Goal: Navigation & Orientation: Find specific page/section

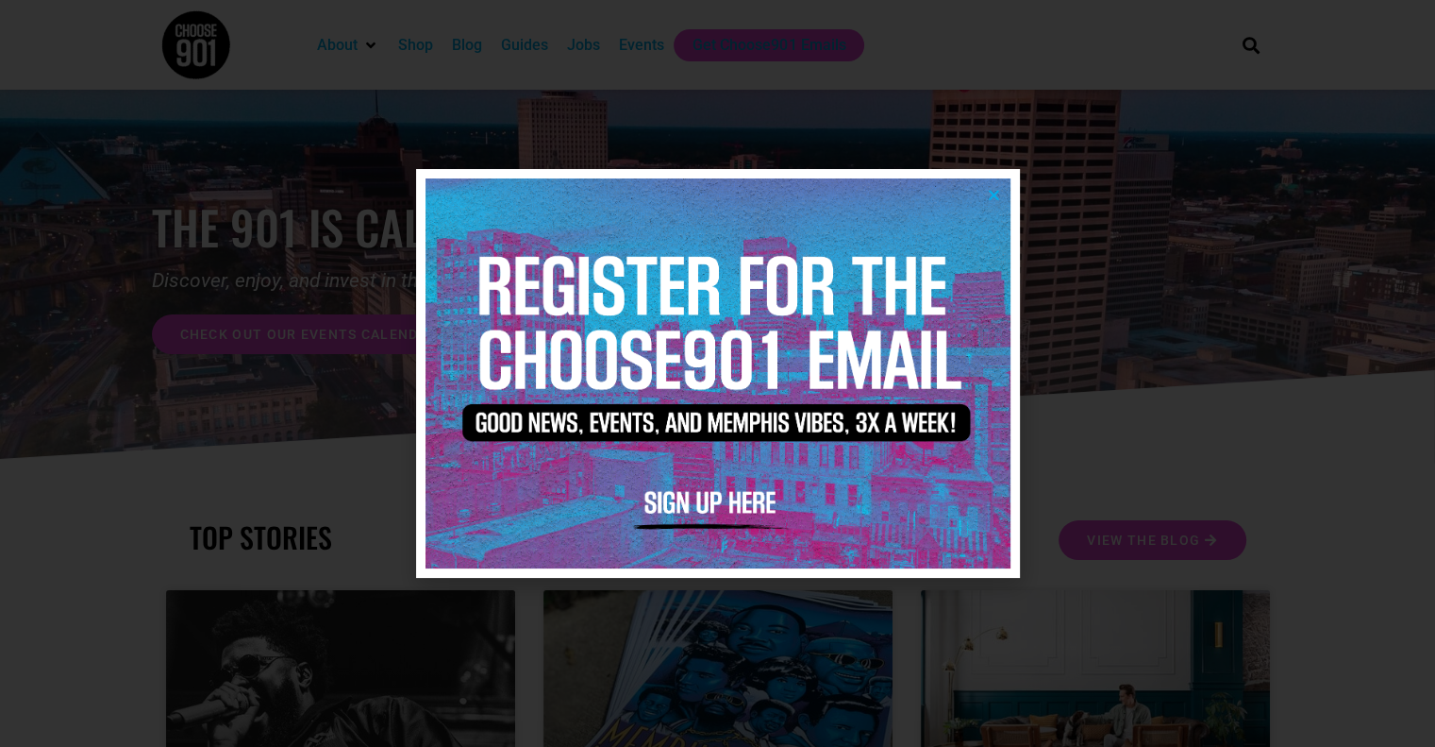
click at [989, 195] on icon "Close" at bounding box center [994, 195] width 14 height 14
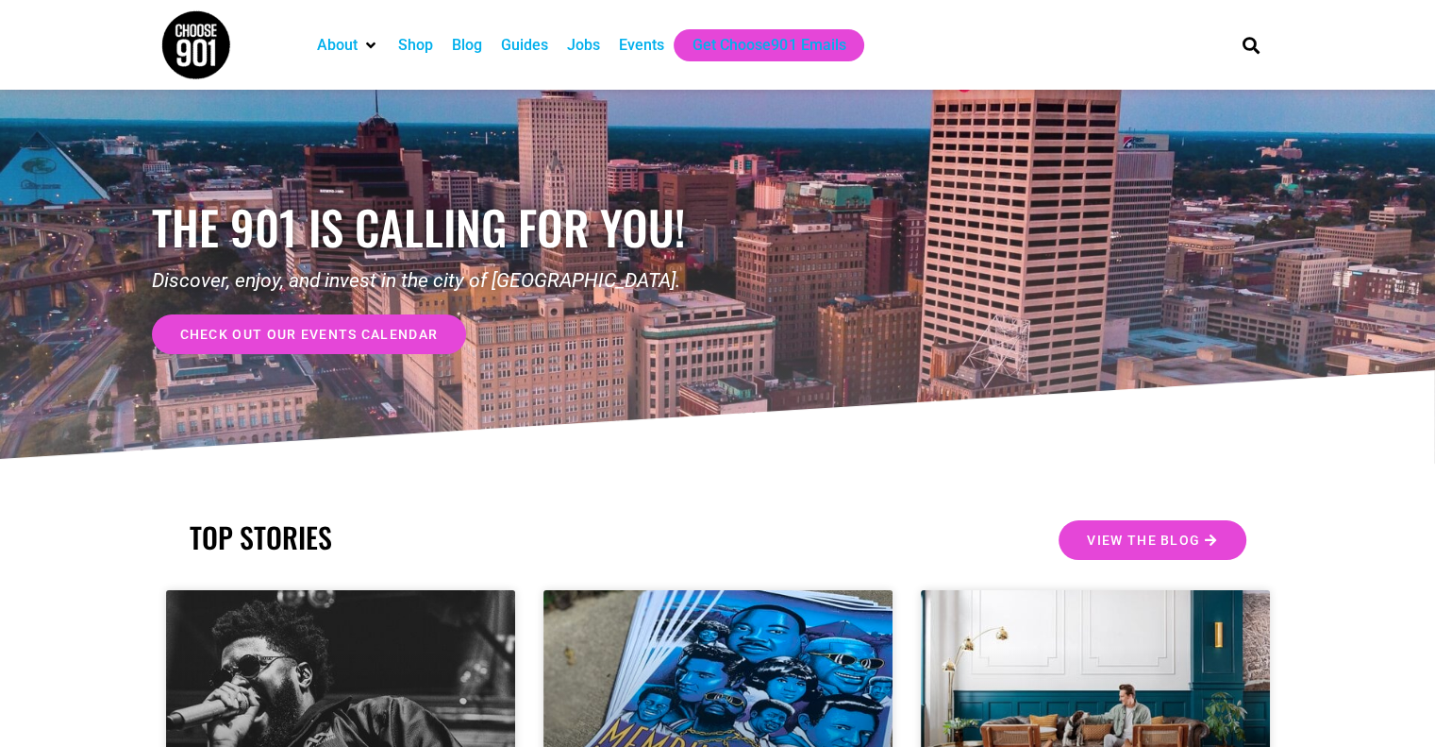
click at [639, 45] on div "Events" at bounding box center [641, 45] width 45 height 23
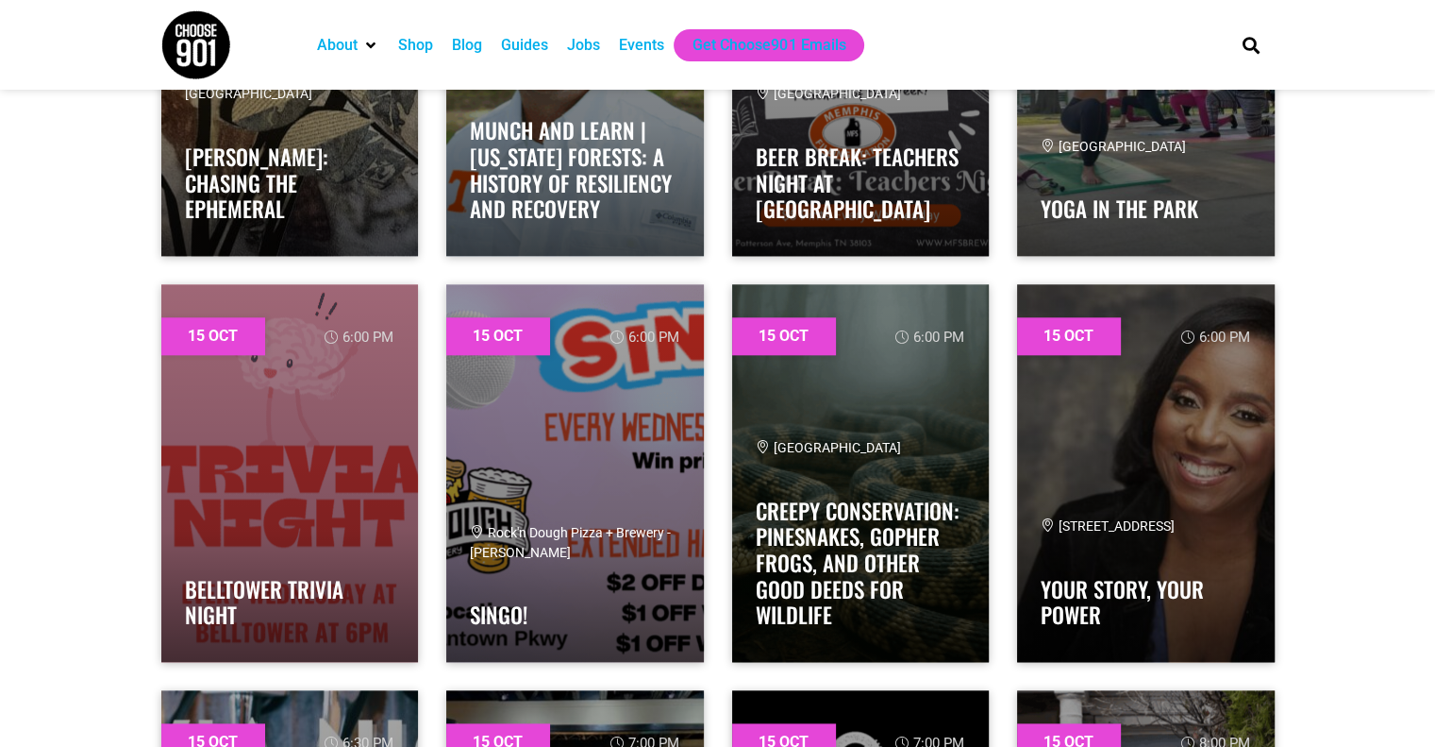
scroll to position [16308, 0]
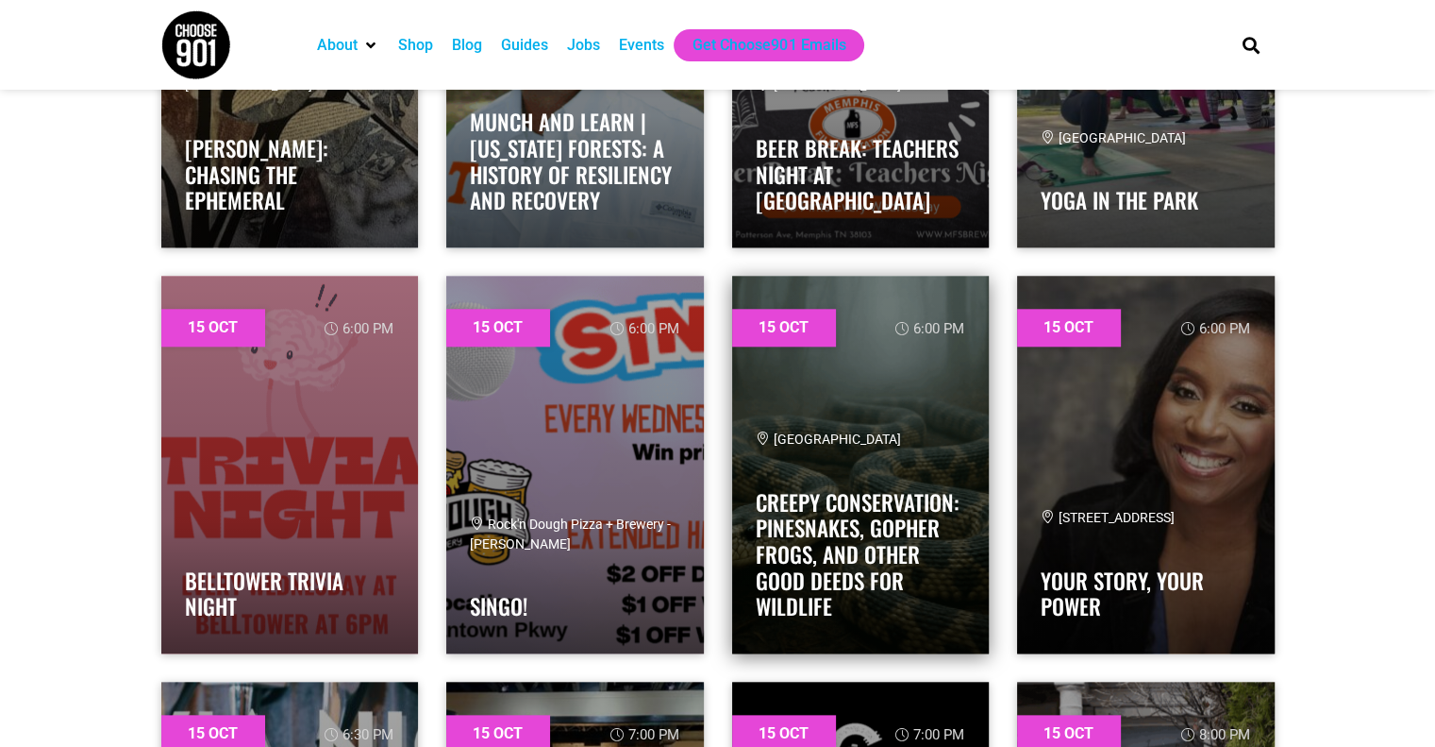
click at [978, 355] on link at bounding box center [861, 465] width 258 height 378
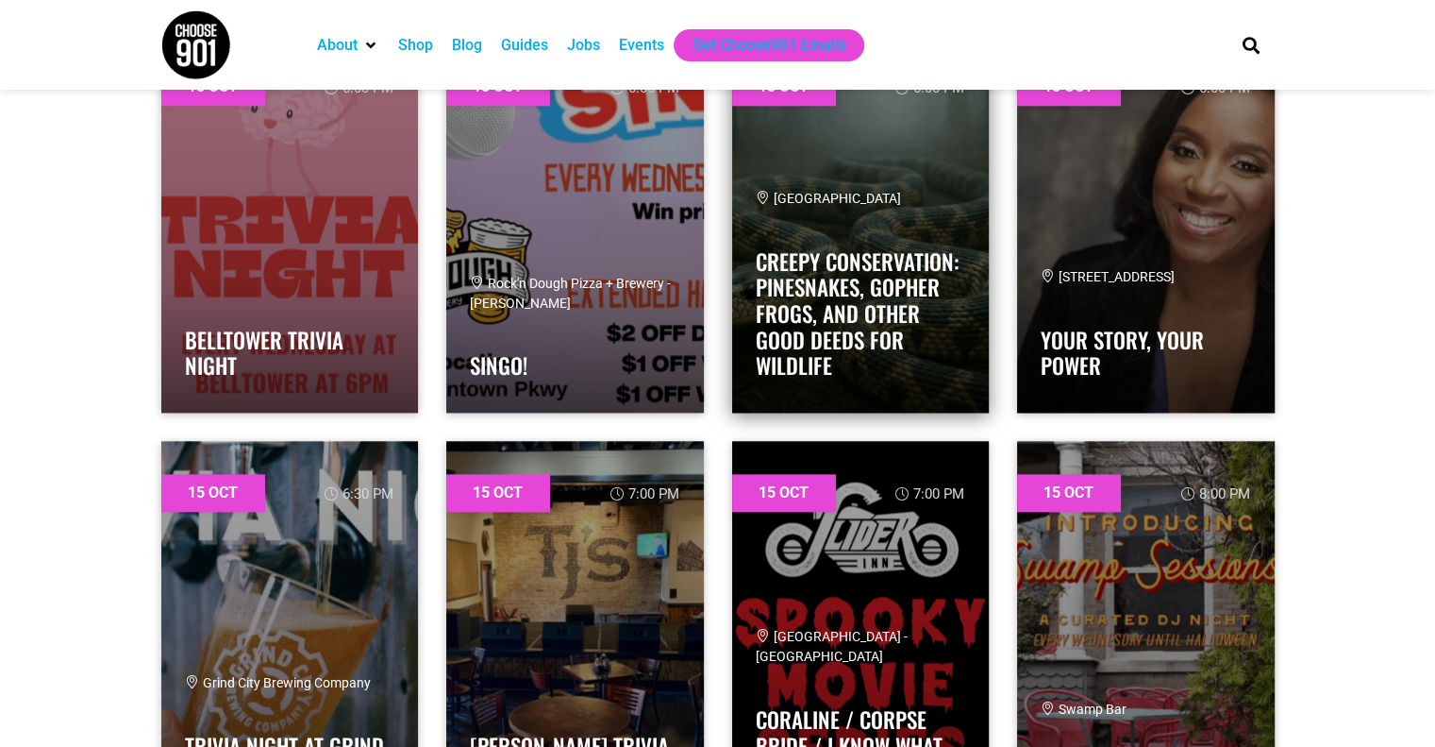
scroll to position [16550, 0]
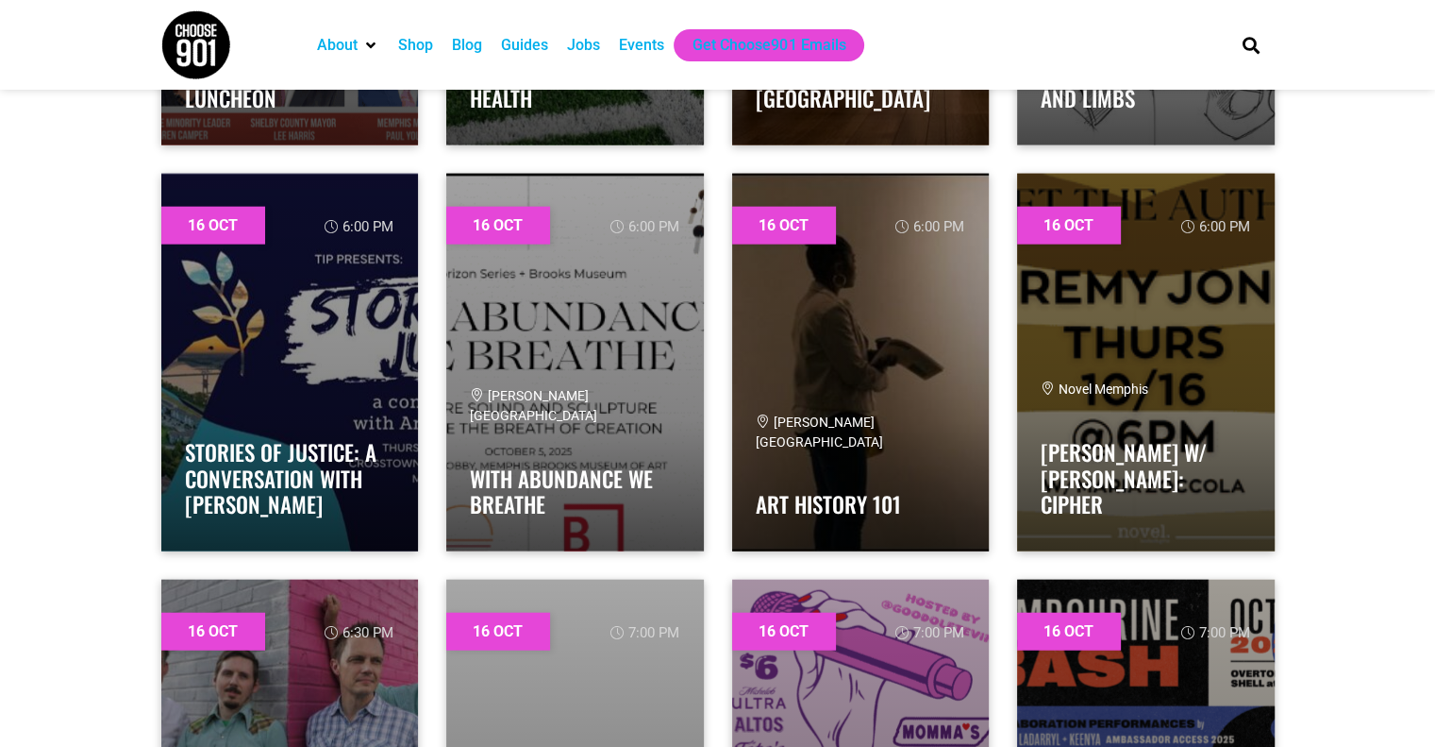
scroll to position [18848, 0]
